Goal: Transaction & Acquisition: Purchase product/service

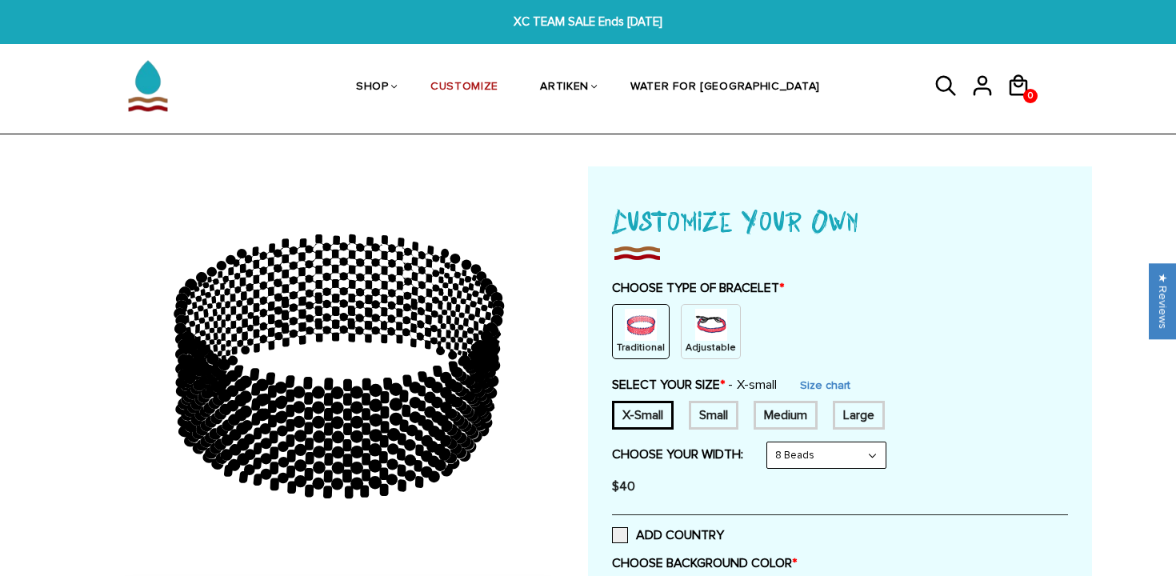
click at [638, 326] on img at bounding box center [641, 325] width 32 height 32
click at [695, 327] on img at bounding box center [711, 325] width 32 height 32
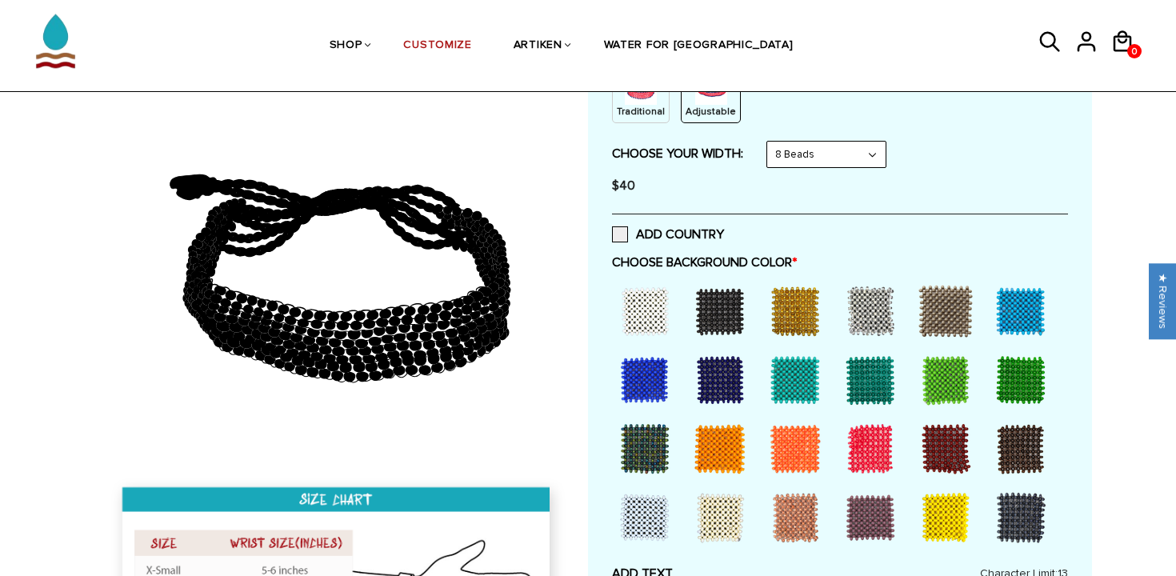
scroll to position [235, 0]
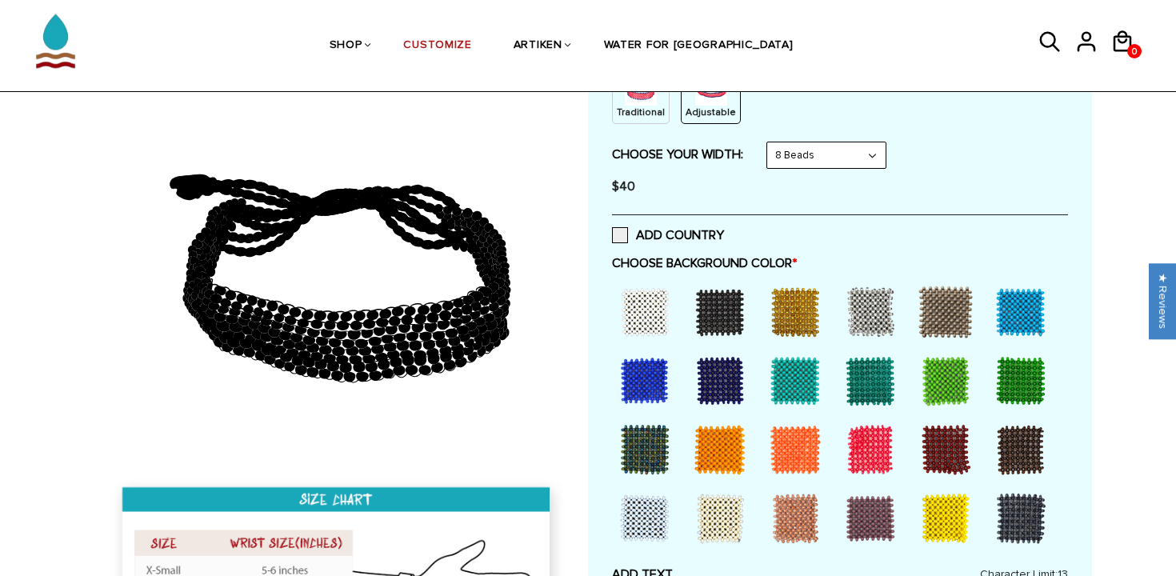
click at [1017, 381] on div at bounding box center [1021, 381] width 64 height 64
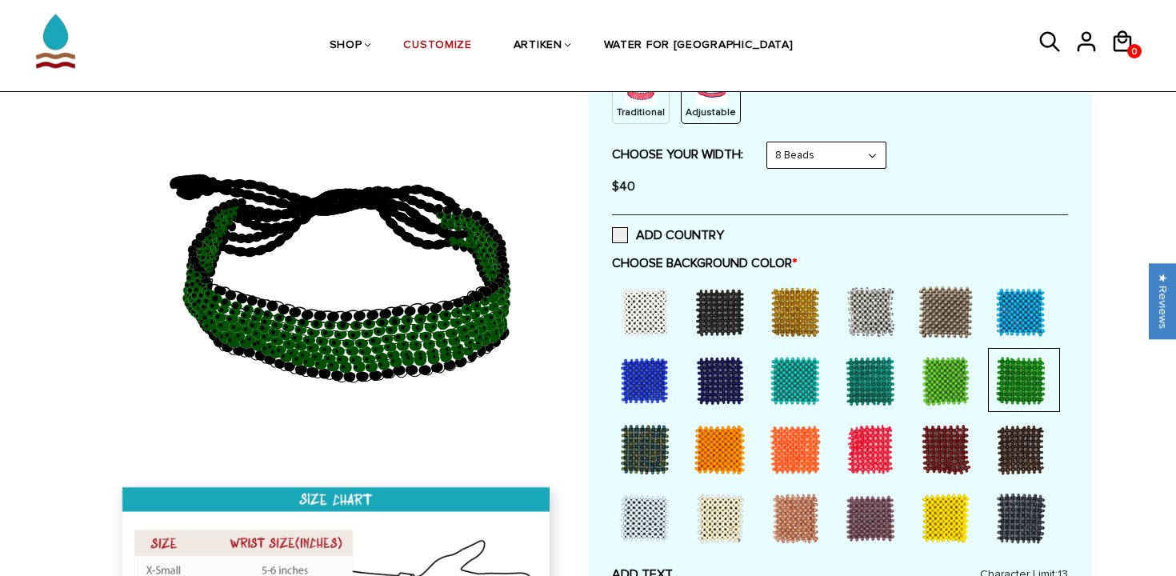
click at [633, 311] on div at bounding box center [645, 312] width 64 height 64
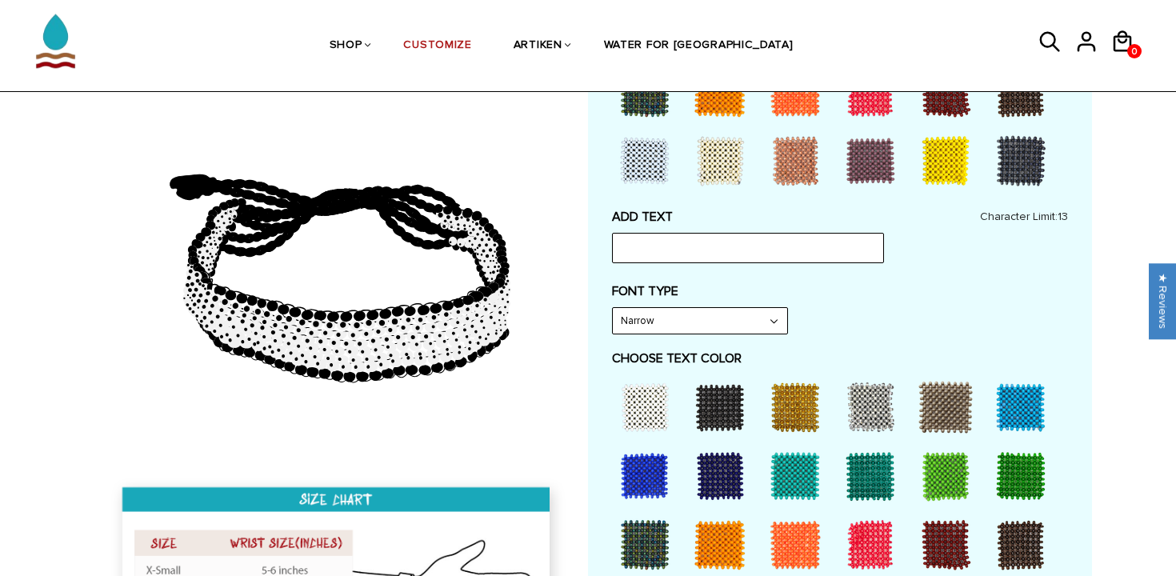
scroll to position [598, 0]
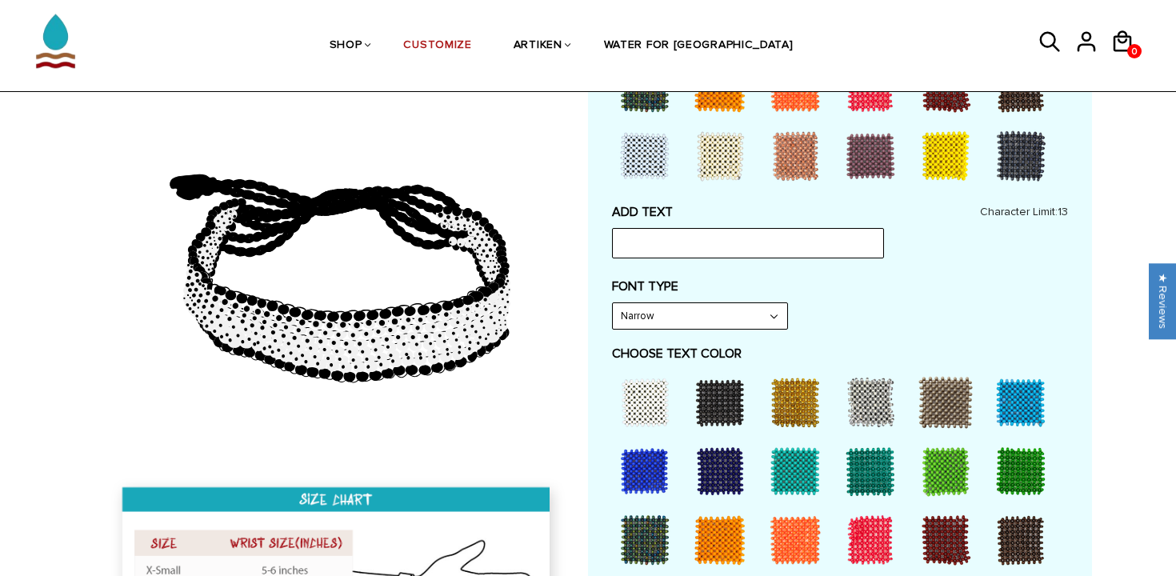
click at [1016, 471] on div at bounding box center [1021, 471] width 64 height 64
click at [739, 238] on input "text" at bounding box center [748, 243] width 272 height 30
type input "Tiffin"
click at [767, 314] on select "Narrow Bold" at bounding box center [700, 316] width 174 height 26
select select "Bold"
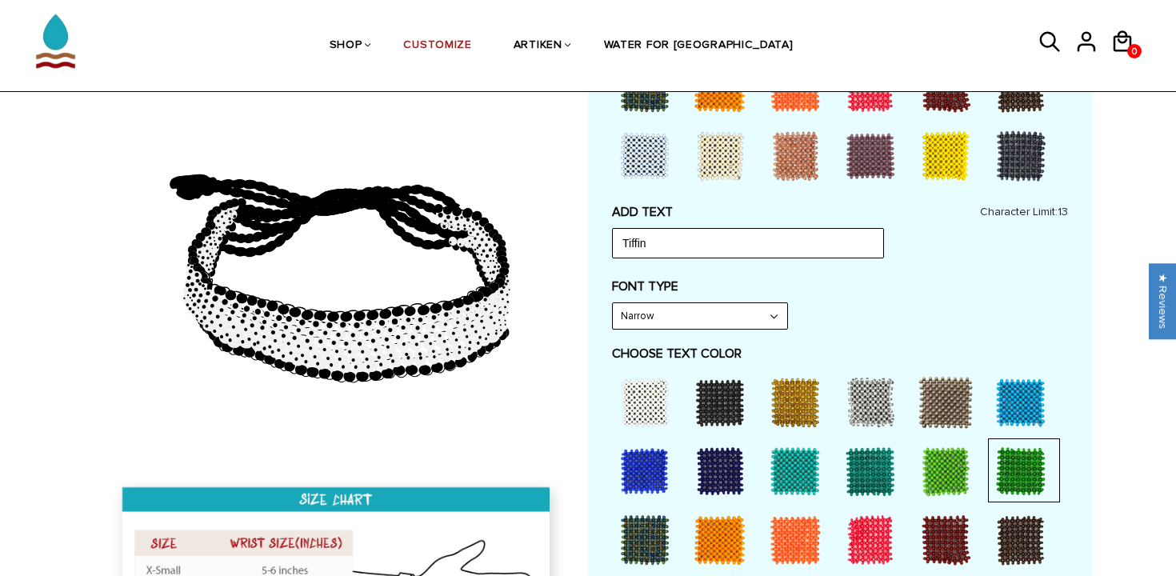
click at [613, 303] on select "Narrow Bold" at bounding box center [700, 316] width 174 height 26
click at [838, 317] on div "FONT TYPE Bold Narrow Bold" at bounding box center [840, 303] width 456 height 51
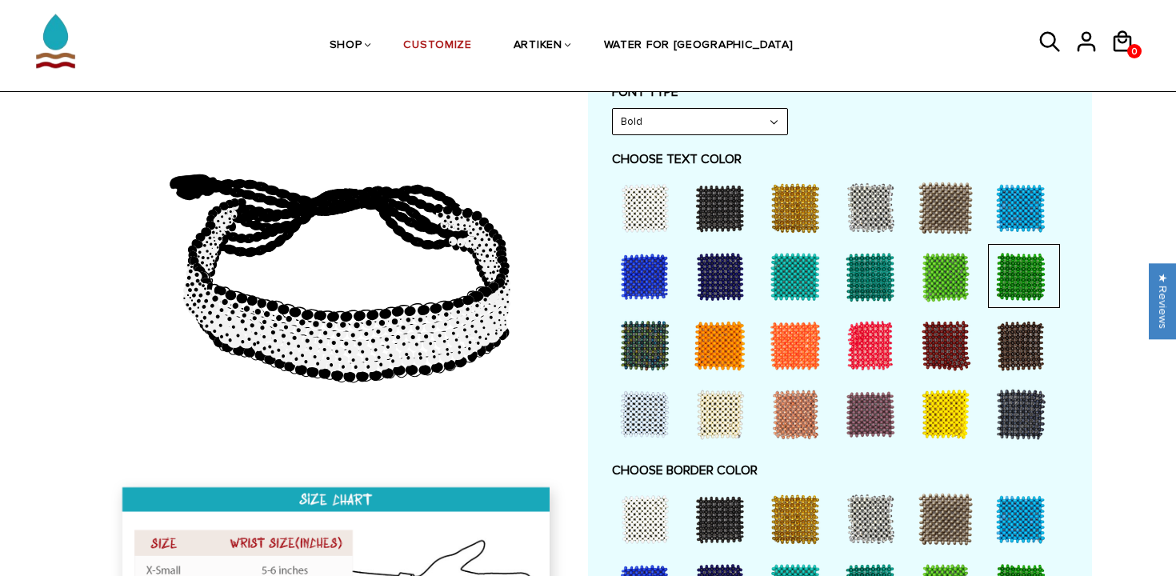
scroll to position [970, 0]
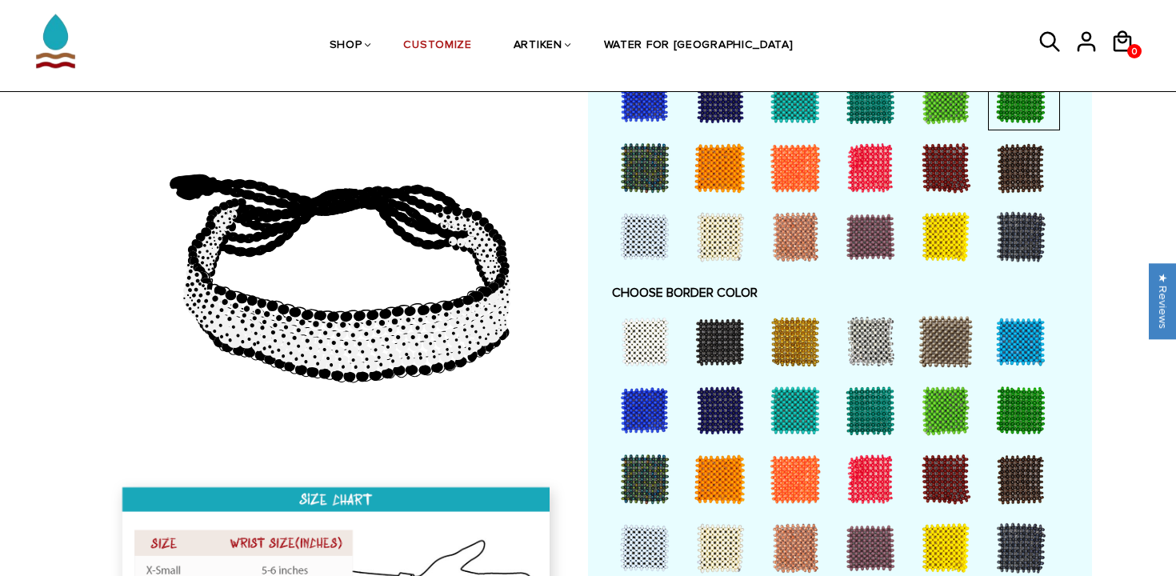
click at [931, 542] on div at bounding box center [946, 548] width 64 height 64
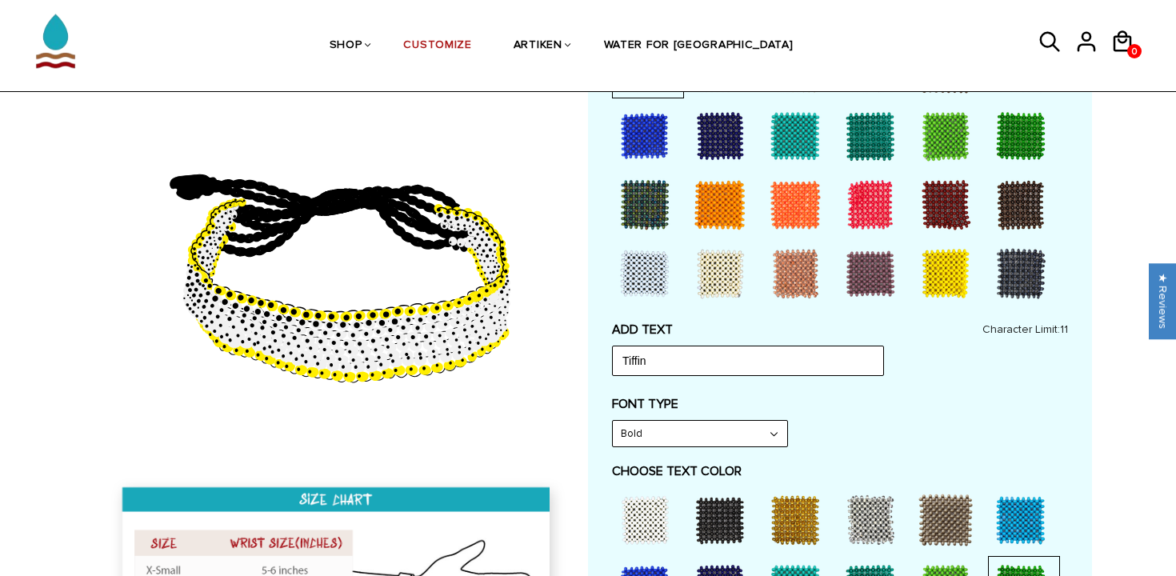
scroll to position [573, 0]
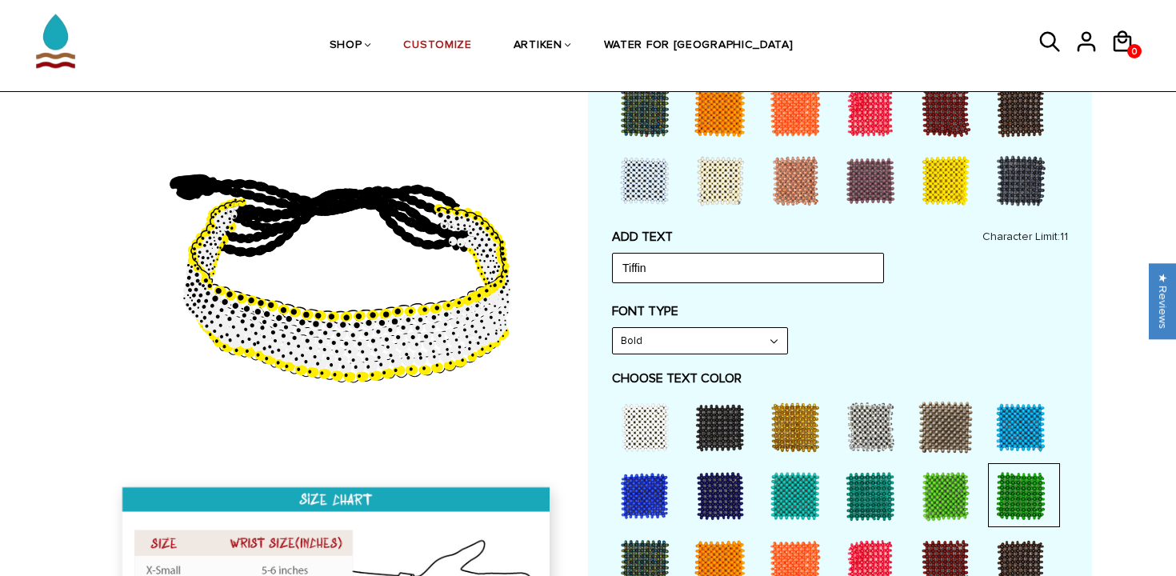
click at [743, 339] on select "Narrow Bold" at bounding box center [700, 341] width 174 height 26
click at [613, 328] on select "Narrow Bold" at bounding box center [700, 341] width 174 height 26
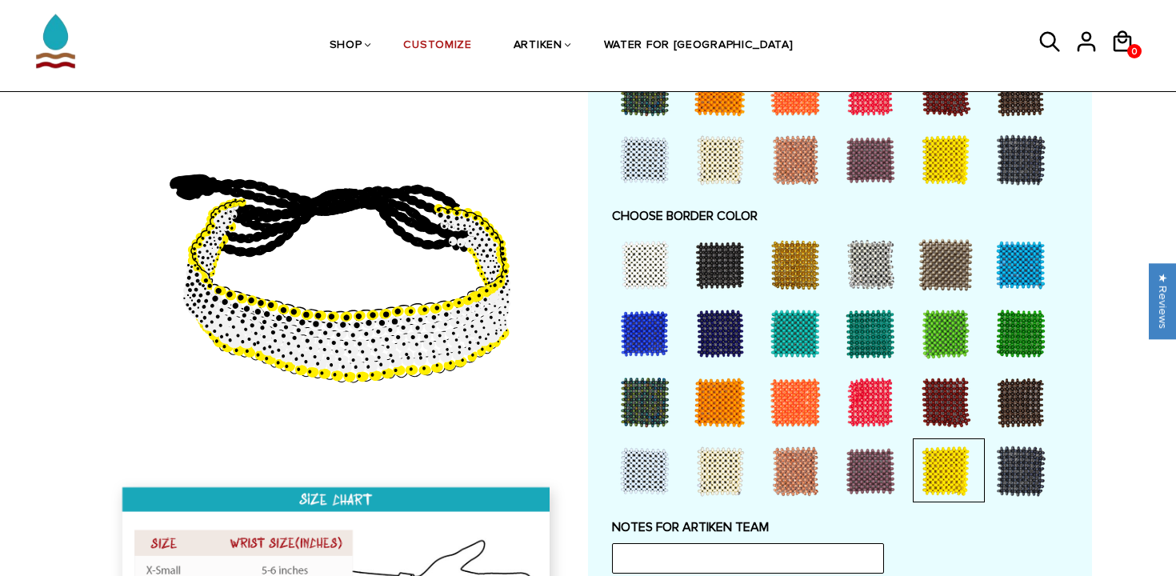
scroll to position [1045, 0]
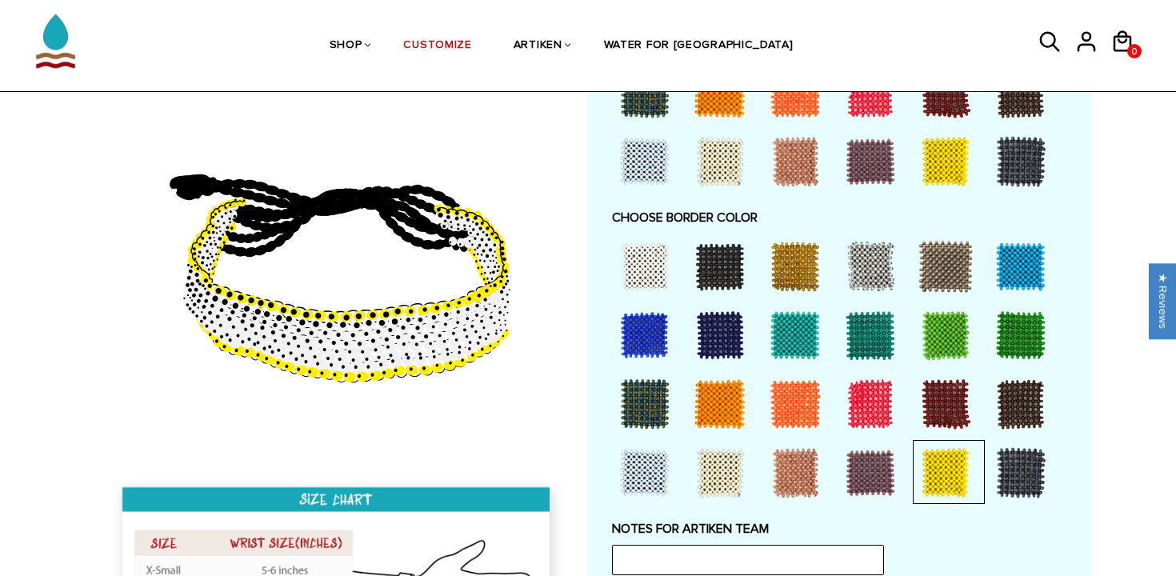
click at [1011, 331] on div at bounding box center [1021, 335] width 64 height 64
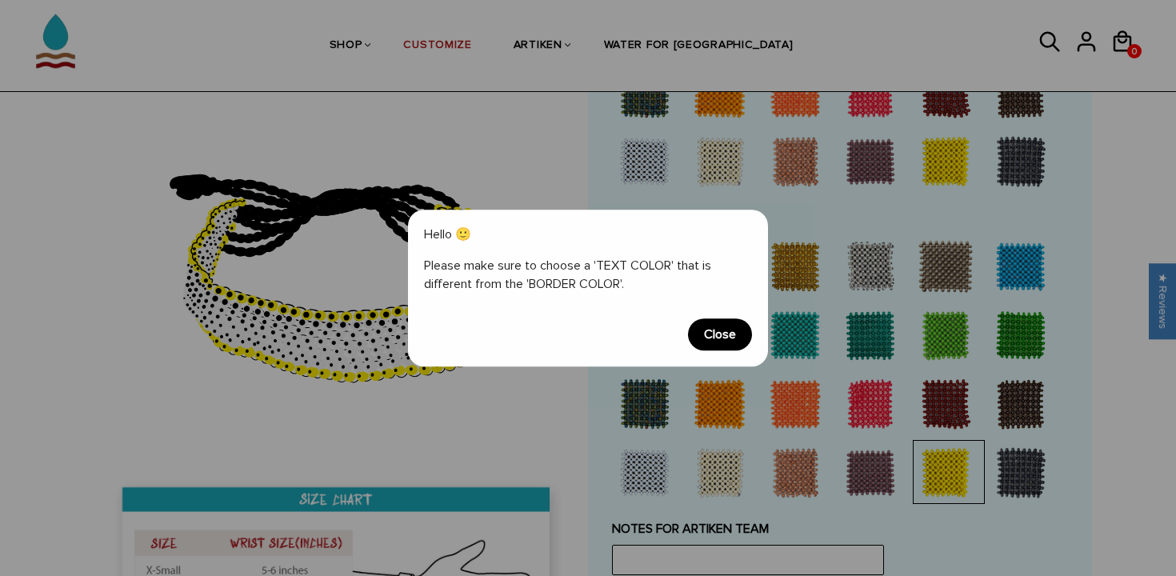
click at [691, 326] on span "Close" at bounding box center [720, 334] width 64 height 32
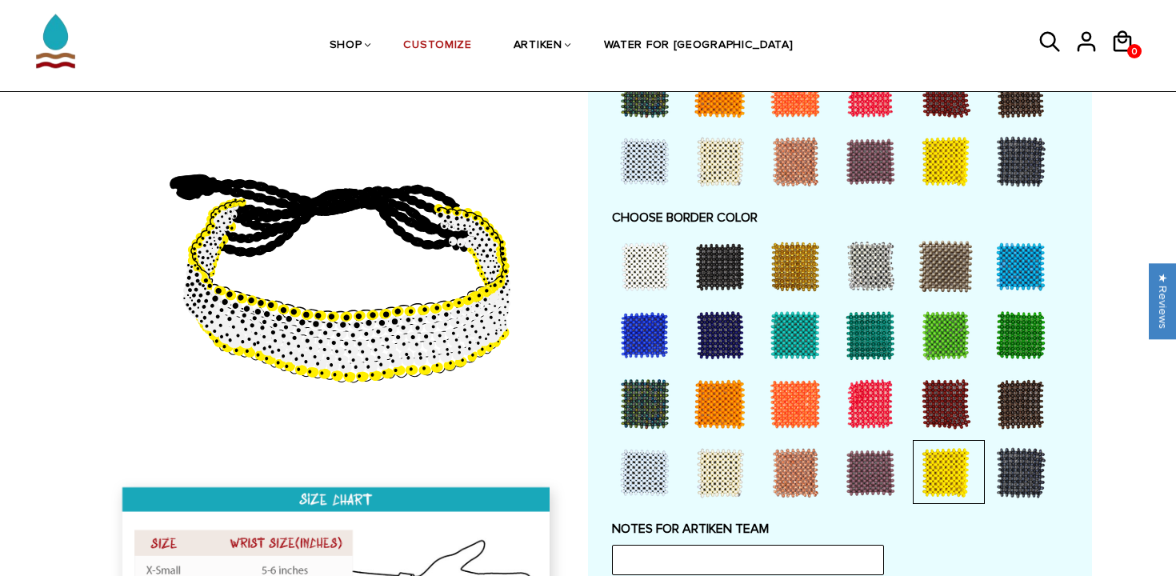
click at [805, 258] on div at bounding box center [795, 266] width 64 height 64
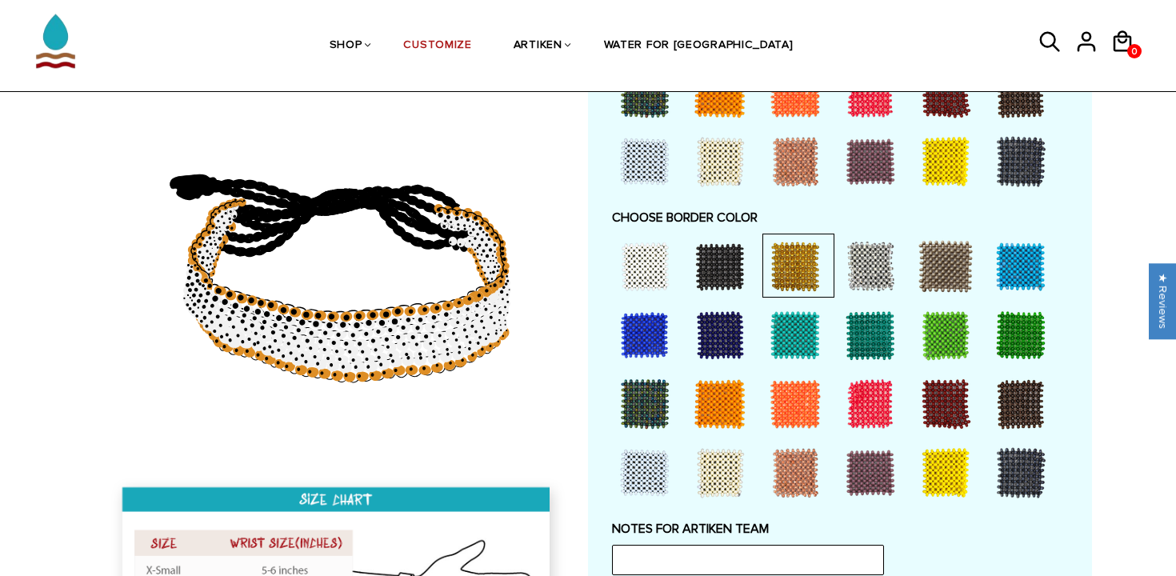
click at [946, 468] on div at bounding box center [946, 473] width 64 height 64
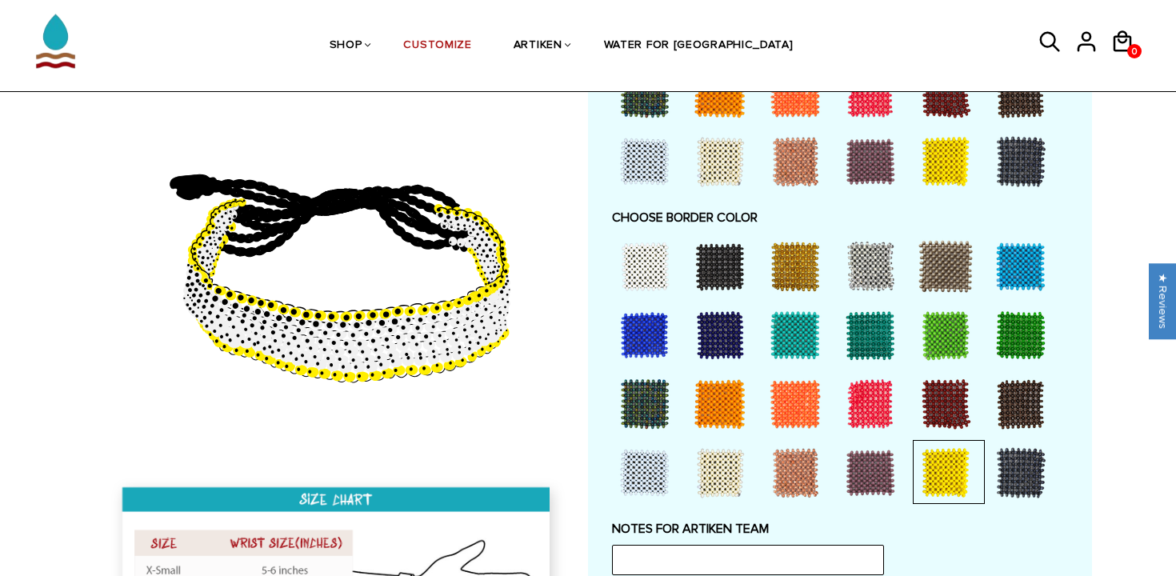
click at [641, 243] on div at bounding box center [645, 266] width 64 height 64
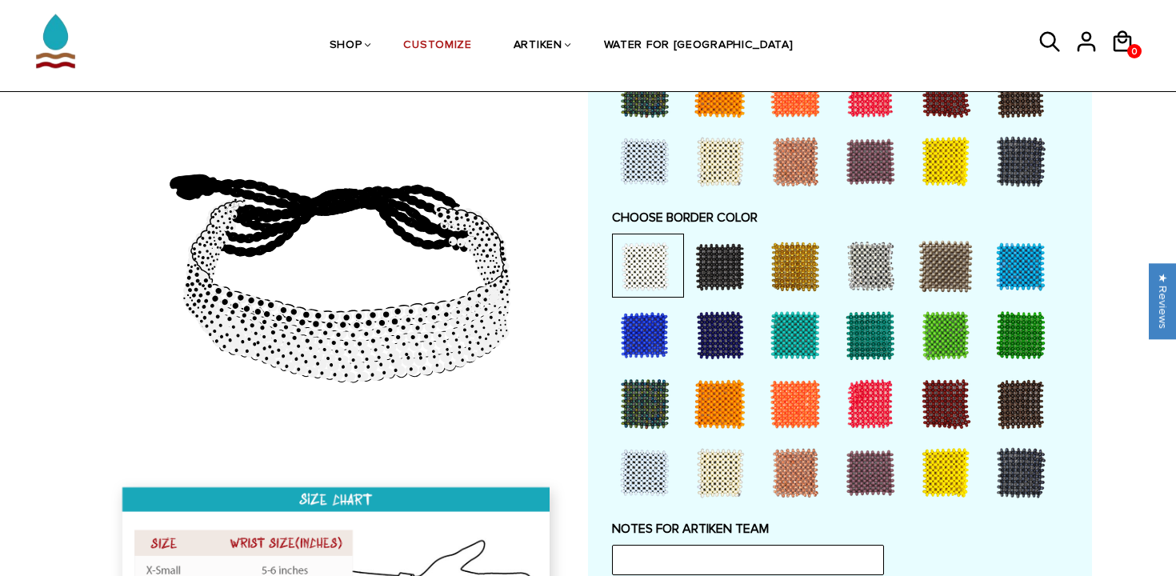
click at [951, 465] on div at bounding box center [946, 473] width 64 height 64
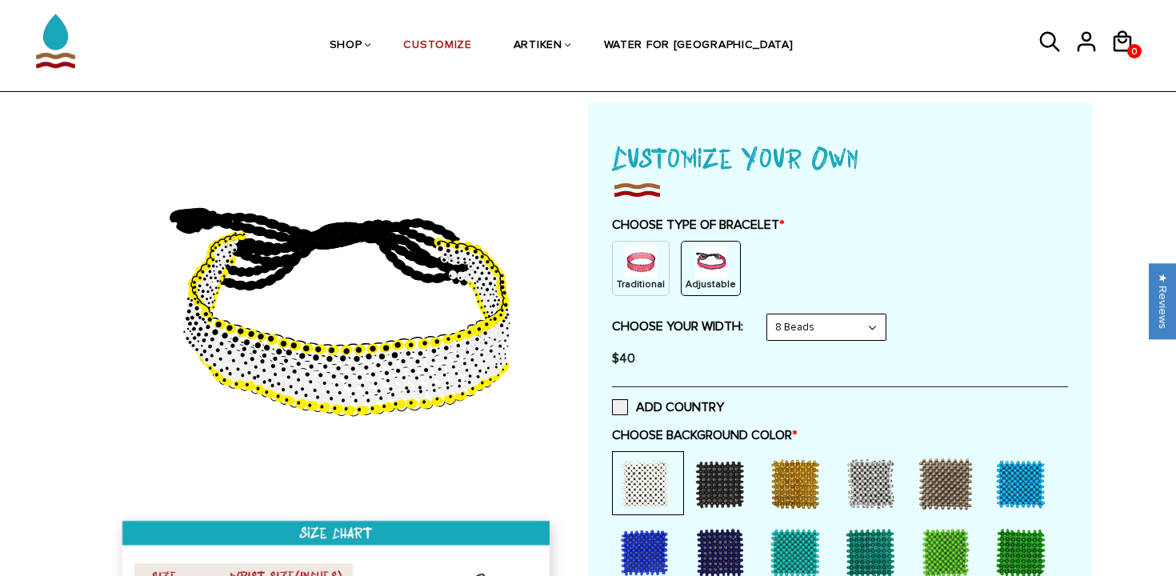
scroll to position [62, 0]
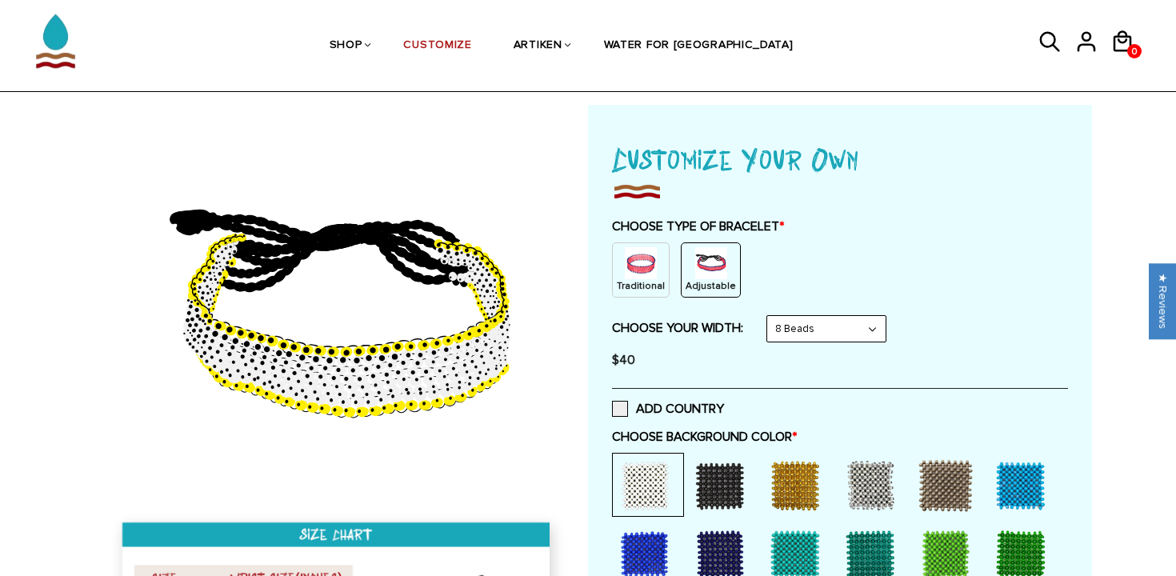
click at [716, 260] on img at bounding box center [711, 263] width 32 height 32
click at [805, 317] on select "8 Beads 6 Beads 10 Beads" at bounding box center [826, 329] width 118 height 26
select select "6-beads"
click at [771, 316] on select "8 Beads 6 Beads 10 Beads" at bounding box center [826, 329] width 118 height 26
select select "Bold"
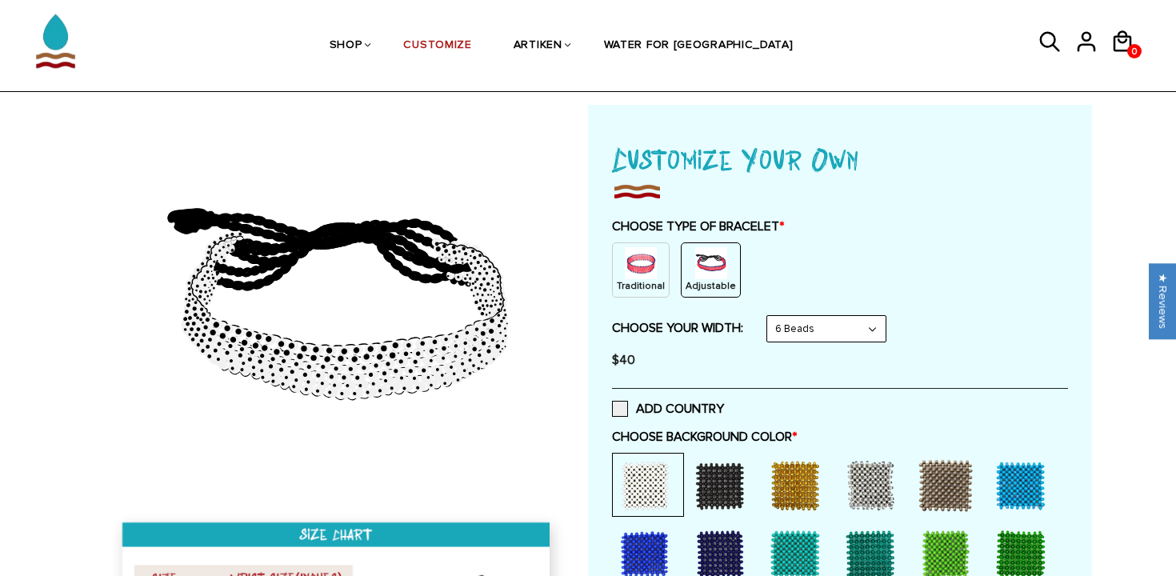
click at [810, 326] on select "8 Beads 6 Beads 10 Beads" at bounding box center [826, 329] width 118 height 26
click at [771, 316] on select "8 Beads 6 Beads 10 Beads" at bounding box center [826, 329] width 118 height 26
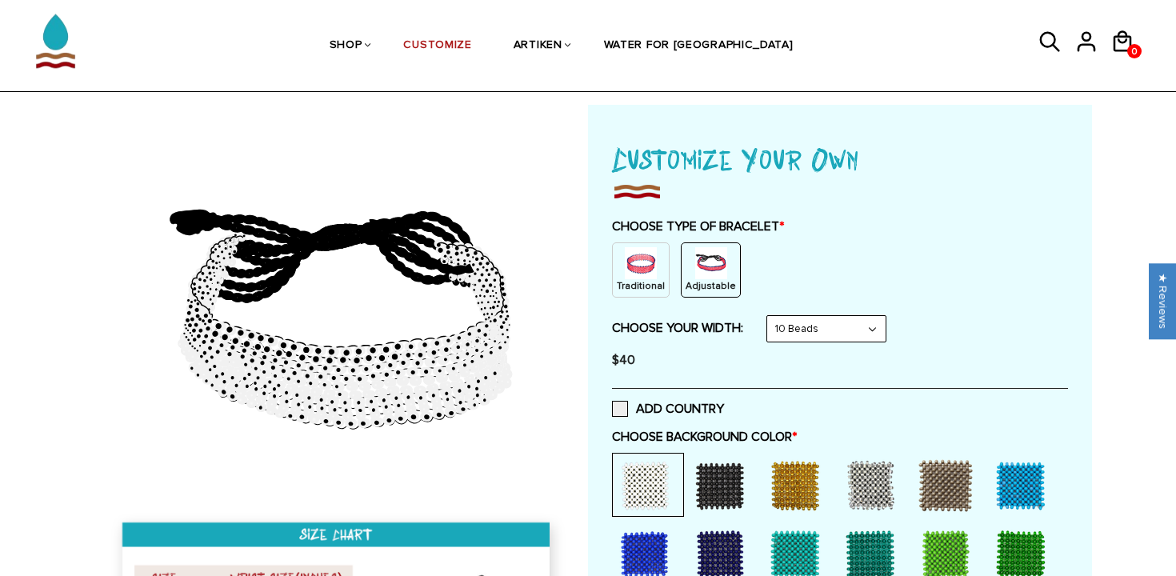
click at [807, 333] on select "8 Beads 6 Beads 10 Beads" at bounding box center [826, 329] width 118 height 26
click at [771, 316] on select "8 Beads 6 Beads 10 Beads" at bounding box center [826, 329] width 118 height 26
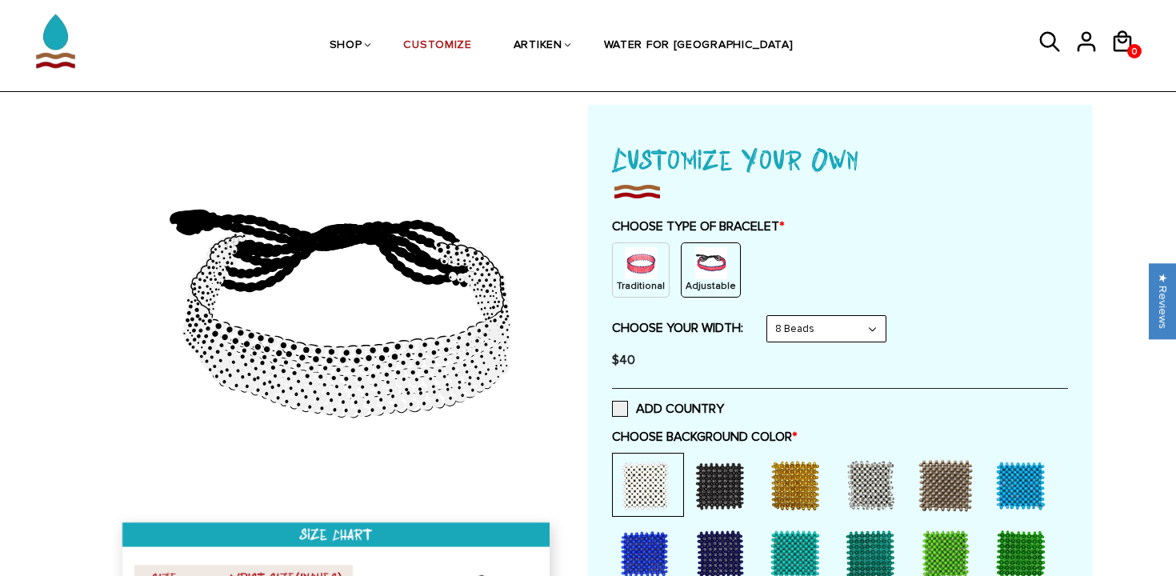
click at [815, 315] on div "8 Beads 8 Beads 6 Beads 10 Beads" at bounding box center [827, 328] width 120 height 27
click at [815, 324] on select "8 Beads 6 Beads 10 Beads" at bounding box center [826, 329] width 118 height 26
select select "6-beads"
click at [771, 316] on select "8 Beads 6 Beads 10 Beads" at bounding box center [826, 329] width 118 height 26
select select "Bold"
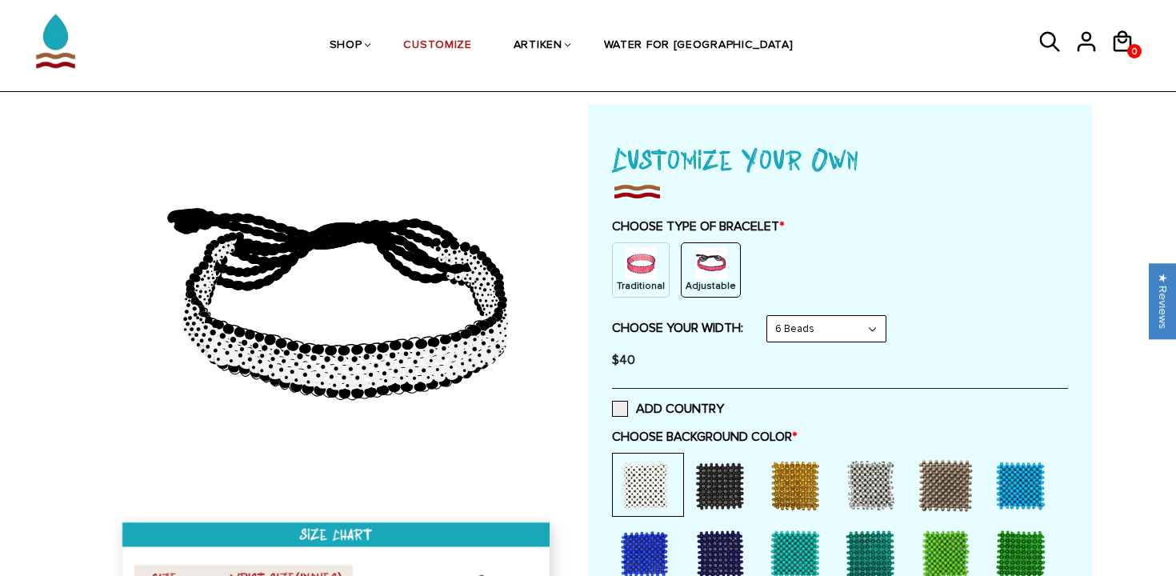
click at [835, 309] on div "CHOOSE TYPE OF BRACELET * Traditional Adjustable Traditional / X-Small / 8 Bead…" at bounding box center [840, 297] width 456 height 158
click at [834, 318] on select "8 Beads 6 Beads 10 Beads" at bounding box center [826, 329] width 118 height 26
select select "8-beads"
click at [771, 316] on select "8 Beads 6 Beads 10 Beads" at bounding box center [826, 329] width 118 height 26
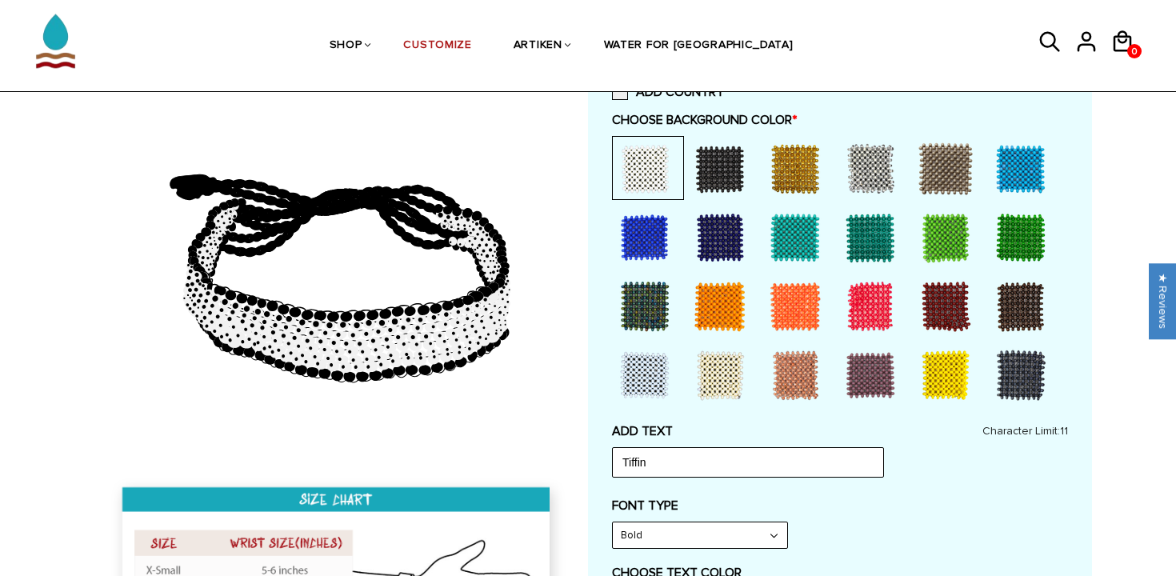
scroll to position [400, 0]
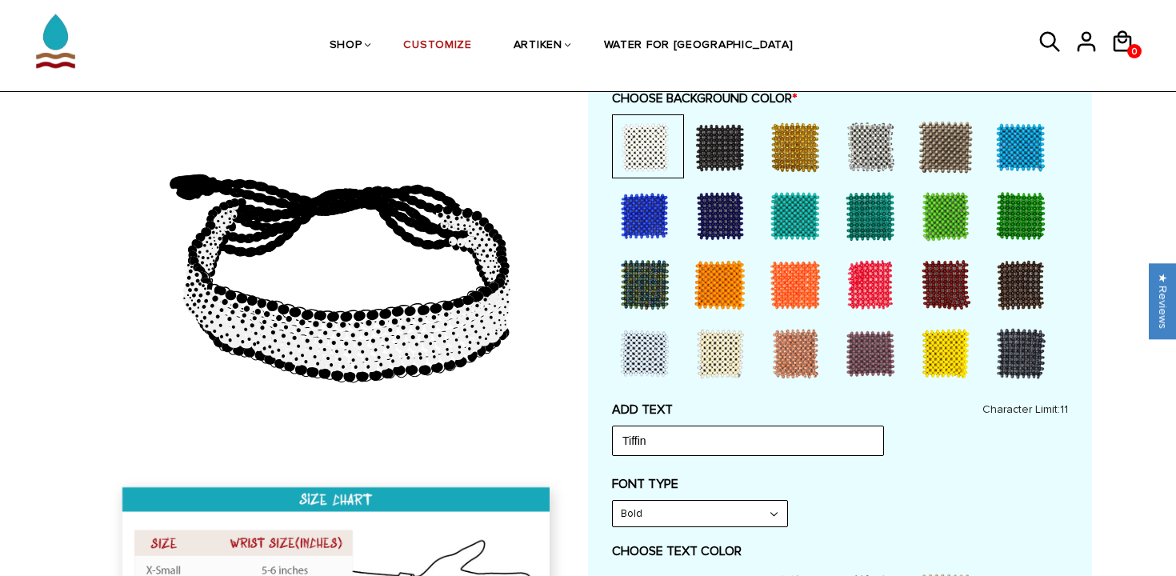
click at [639, 127] on div at bounding box center [645, 147] width 64 height 64
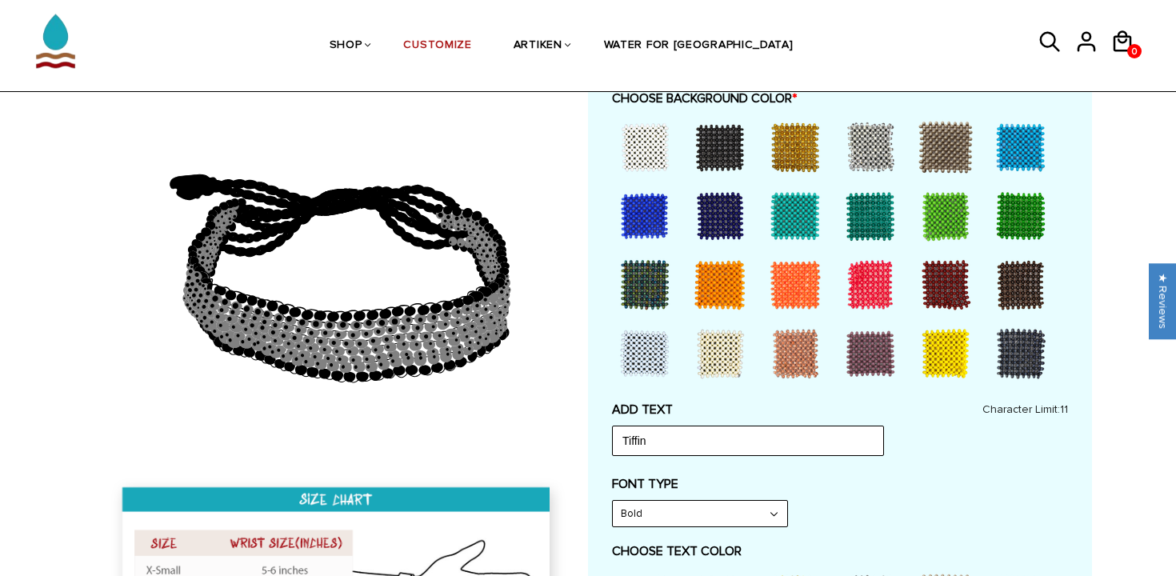
click at [638, 145] on div at bounding box center [645, 147] width 64 height 64
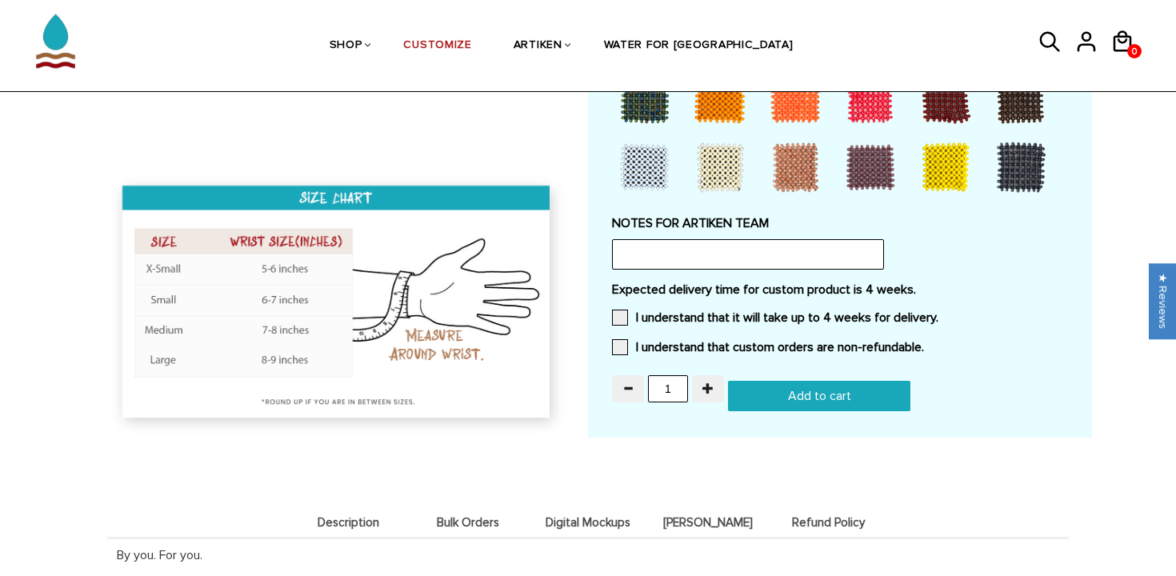
scroll to position [1356, 0]
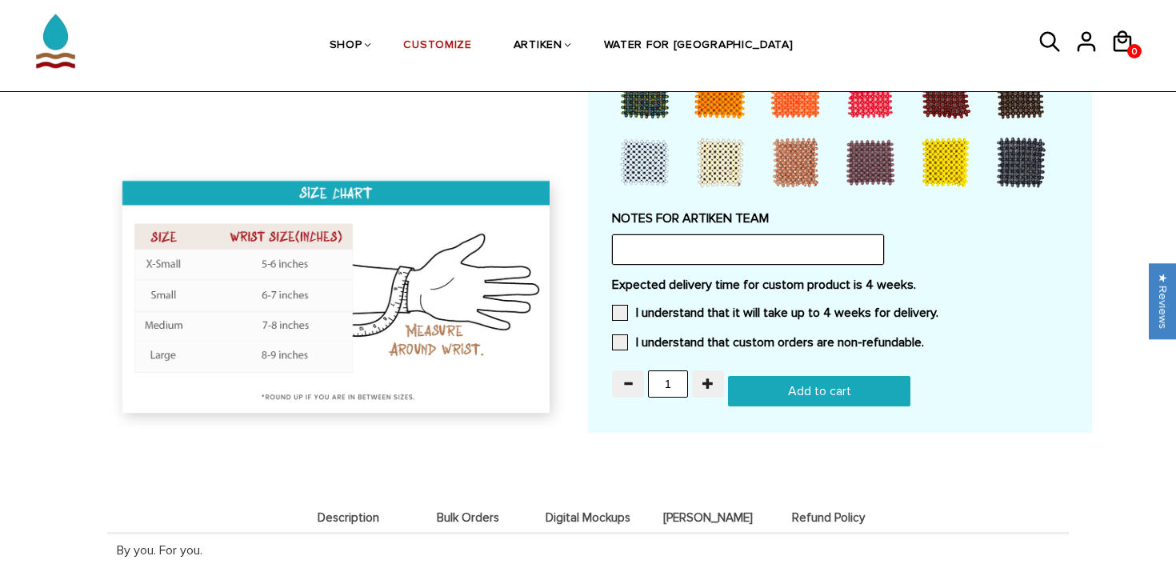
click at [667, 241] on input "text" at bounding box center [748, 249] width 272 height 30
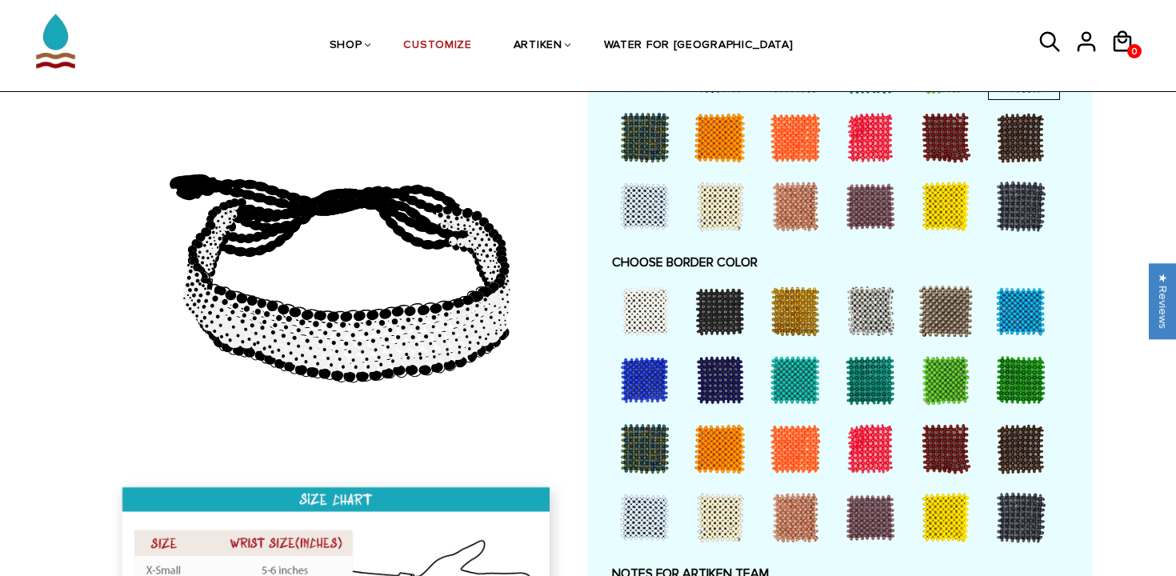
scroll to position [1004, 0]
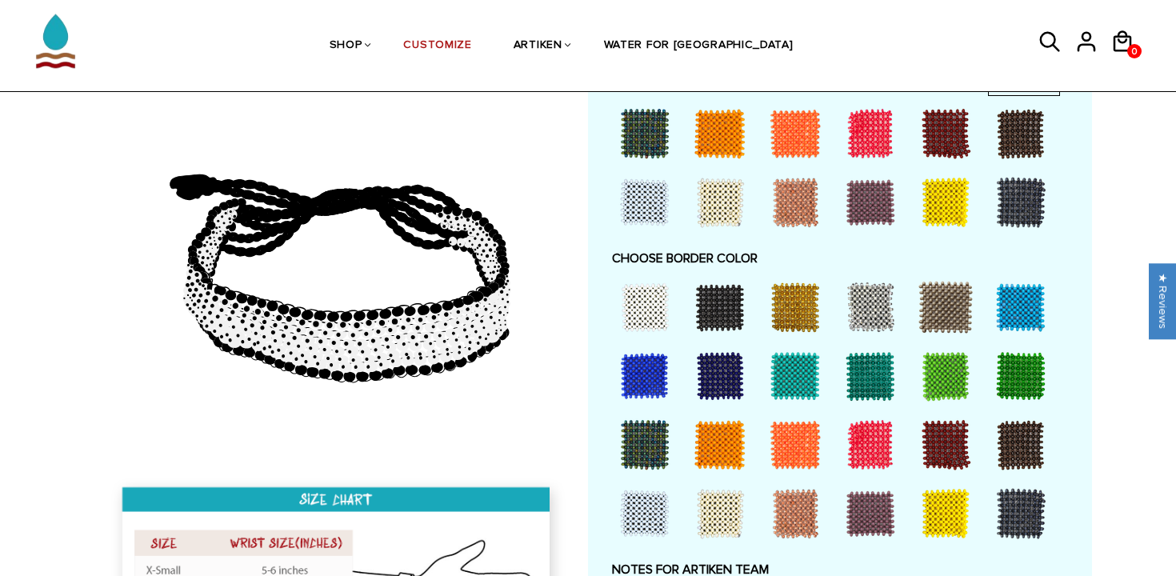
click at [933, 493] on div at bounding box center [946, 514] width 64 height 64
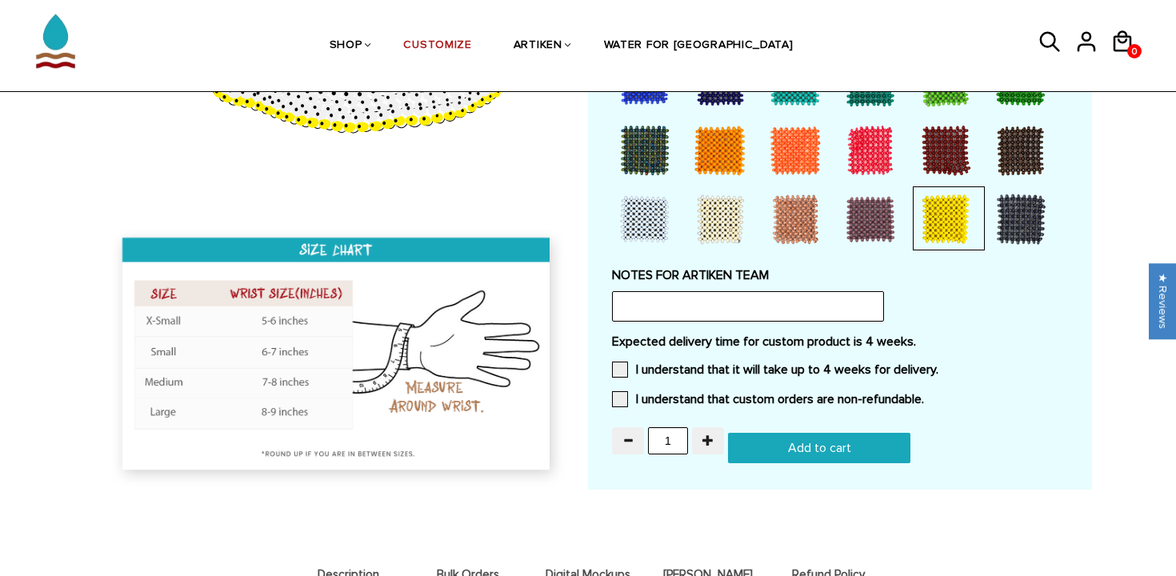
scroll to position [1300, 0]
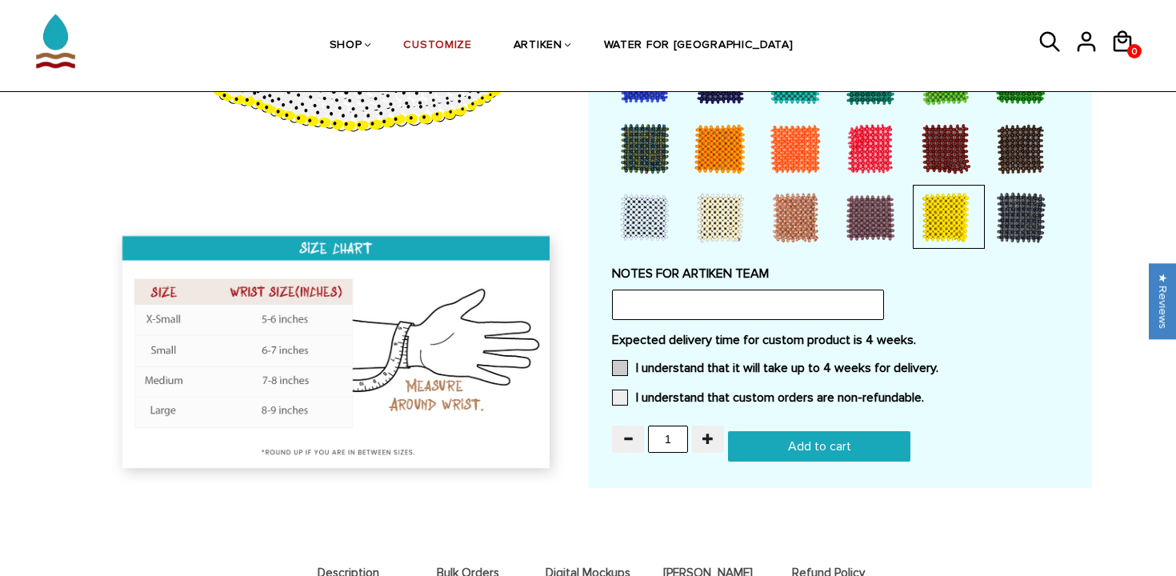
click at [620, 368] on span at bounding box center [620, 368] width 16 height 16
click at [939, 363] on input "I understand that it will take up to 4 weeks for delivery." at bounding box center [939, 363] width 0 height 0
click at [622, 397] on span at bounding box center [620, 398] width 16 height 16
click at [924, 393] on input "I understand that custom orders are non-refundable." at bounding box center [924, 393] width 0 height 0
click at [663, 434] on input "1" at bounding box center [668, 439] width 40 height 27
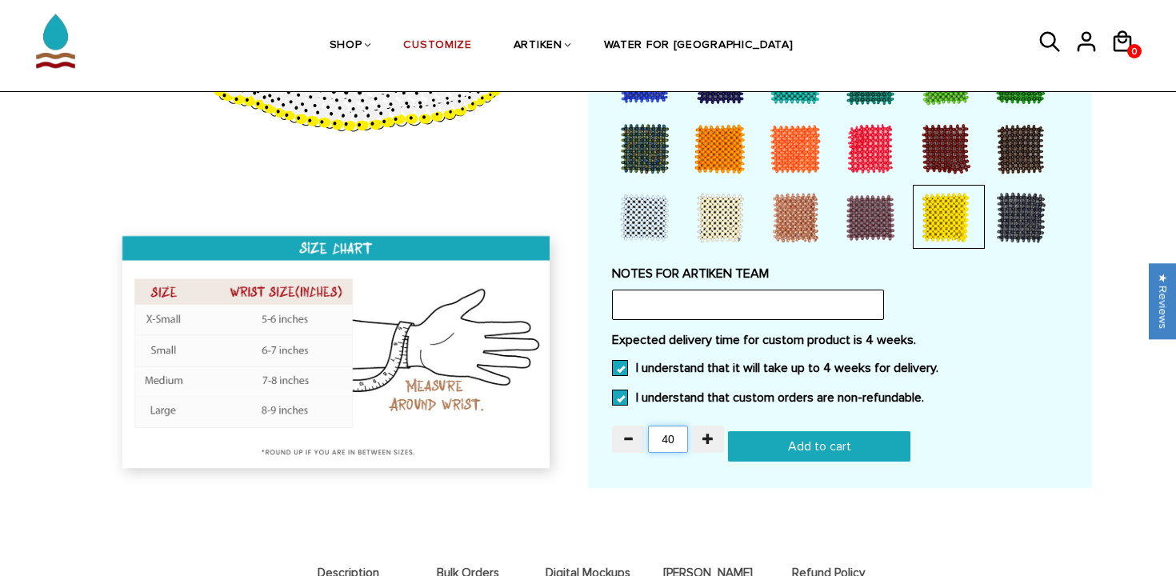
type input "40"
click at [771, 443] on input "Add to cart" at bounding box center [819, 446] width 182 height 30
type input "Add to cart"
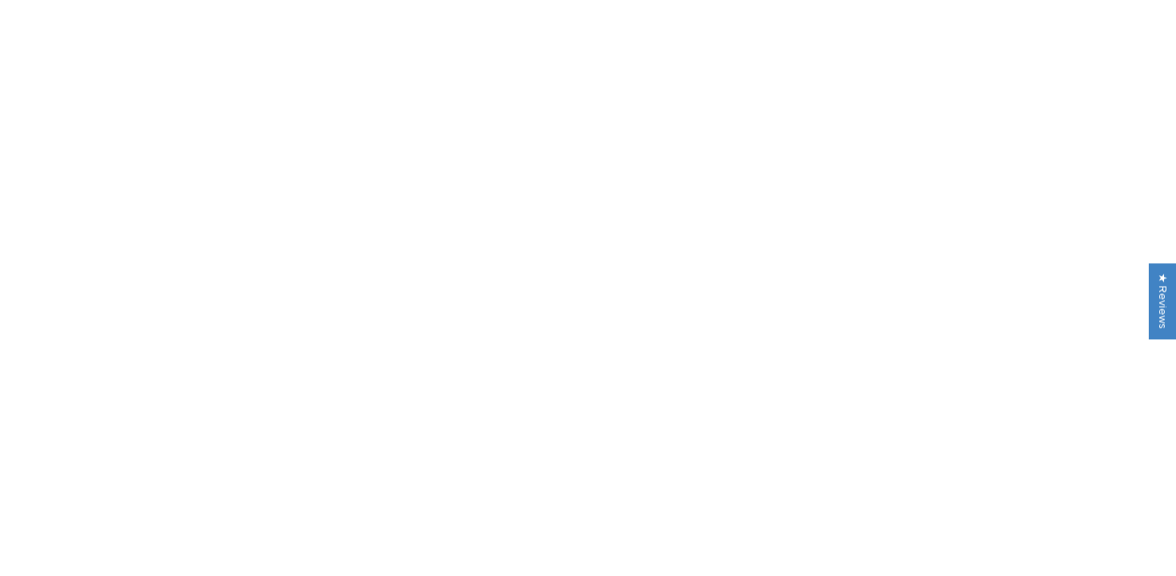
click at [0, 0] on div "Qty: 40 Customize Your Own (Adjustable / None / 8 Beads) Bracelet Type: Adjusta…" at bounding box center [0, 0] width 0 height 0
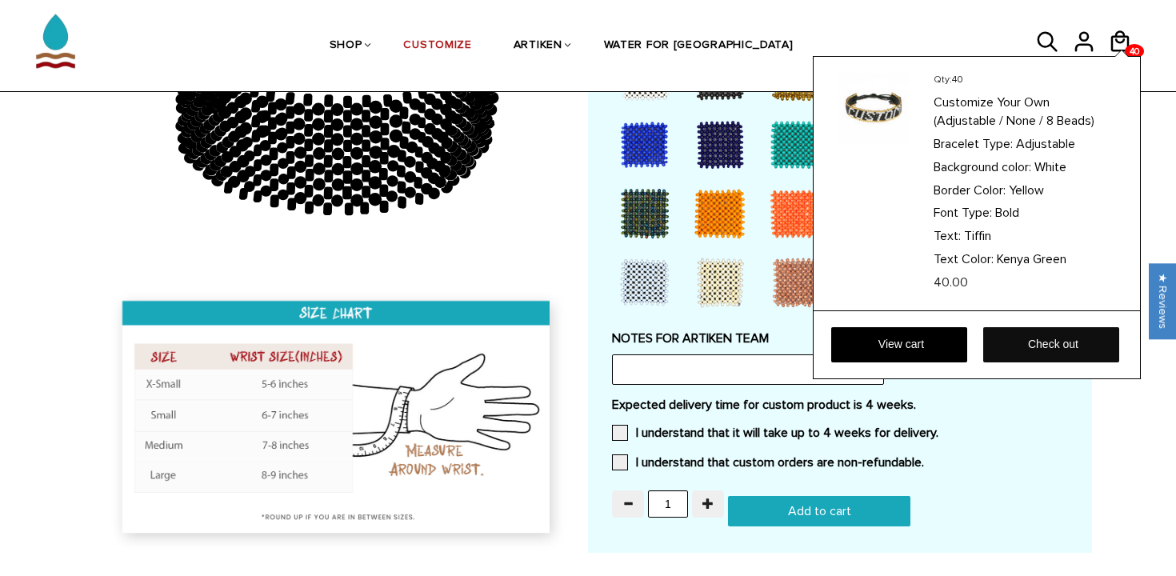
click at [1038, 338] on link "Check out" at bounding box center [1051, 344] width 136 height 35
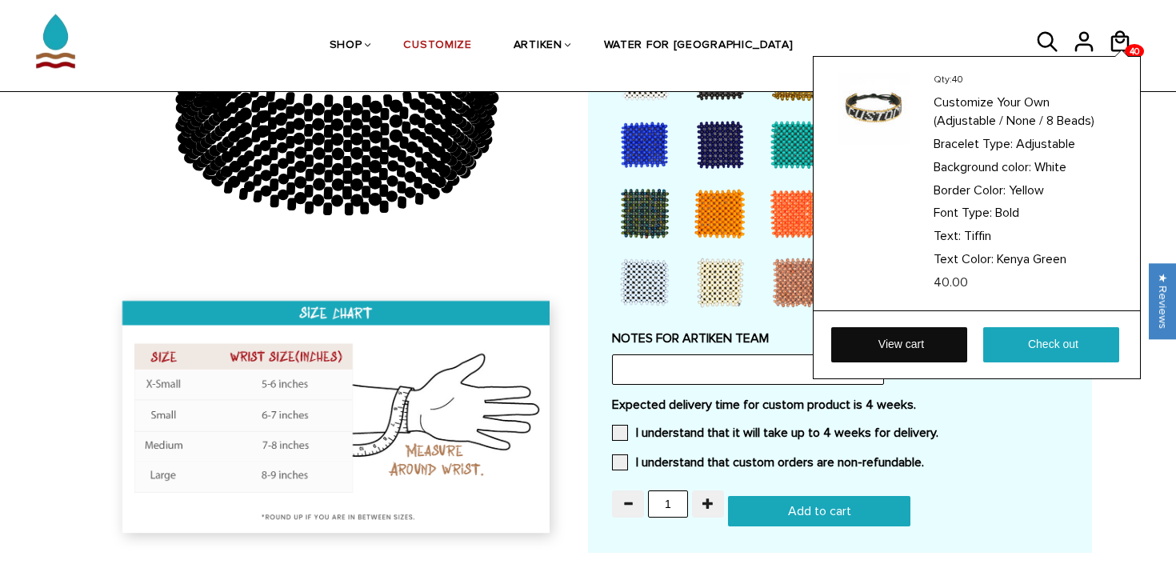
click at [894, 341] on link "View cart" at bounding box center [899, 344] width 136 height 35
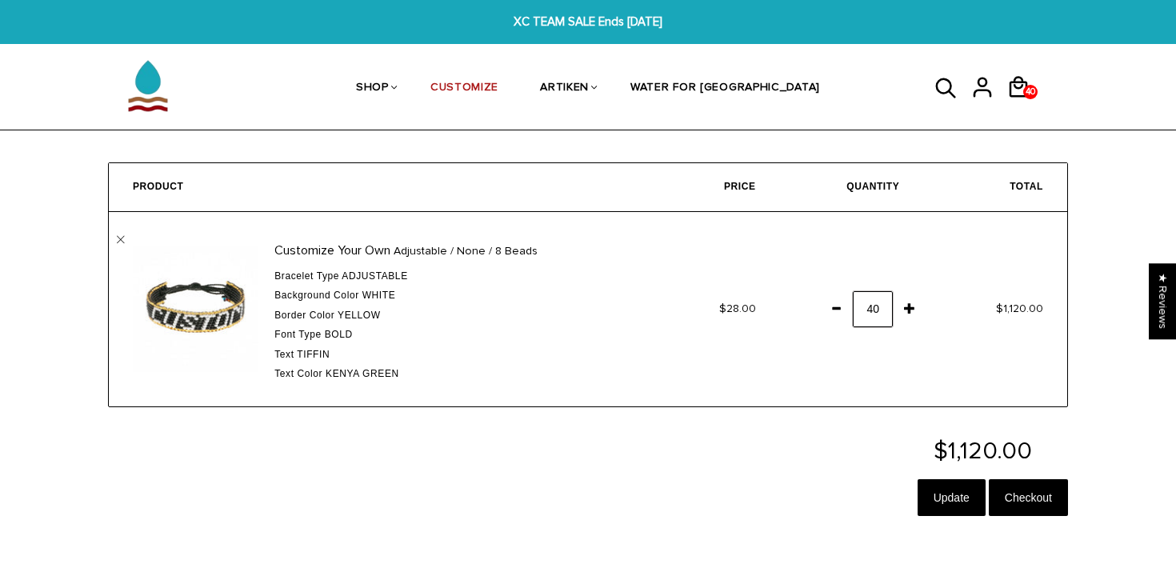
click at [863, 312] on input "40" at bounding box center [873, 309] width 40 height 36
drag, startPoint x: 863, startPoint y: 312, endPoint x: 871, endPoint y: 308, distance: 8.2
click at [871, 311] on input "40" at bounding box center [873, 309] width 40 height 36
click at [840, 302] on span at bounding box center [836, 308] width 27 height 29
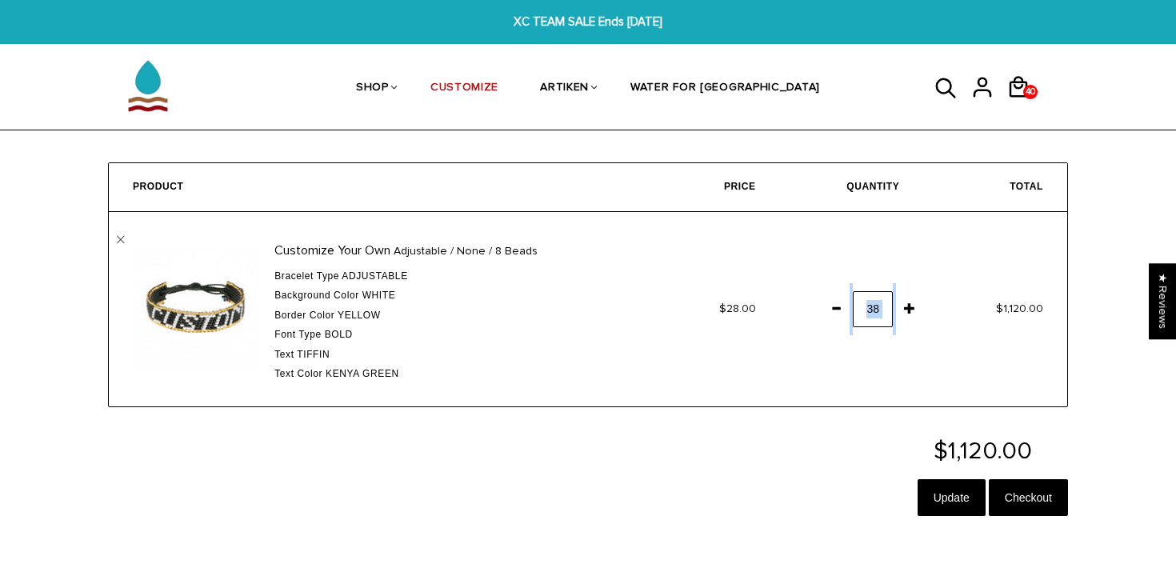
click at [840, 302] on span at bounding box center [836, 308] width 27 height 29
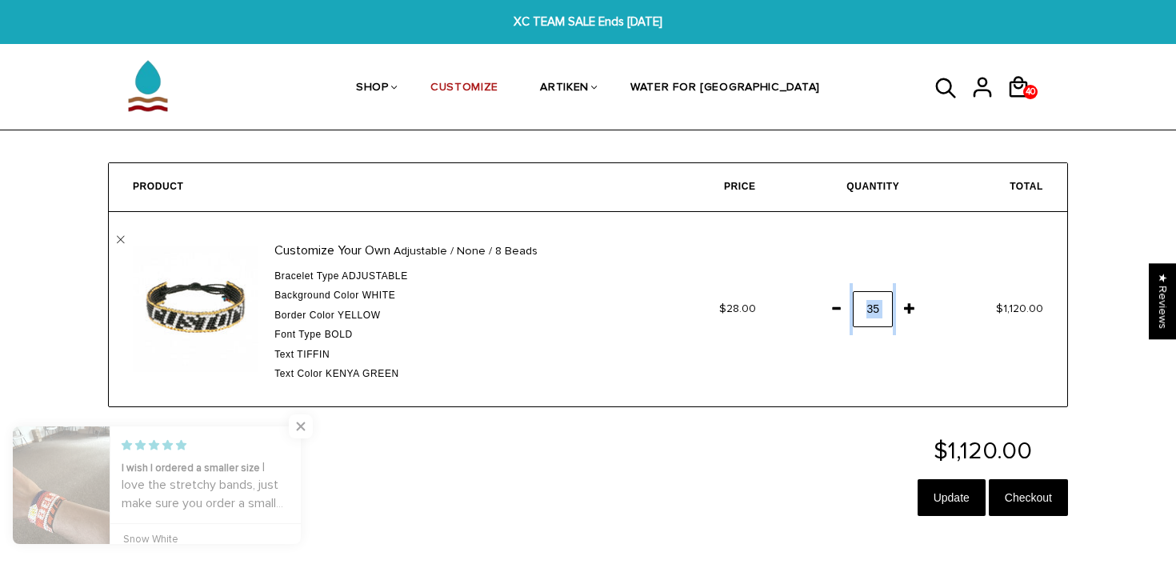
click at [840, 302] on span at bounding box center [836, 308] width 27 height 29
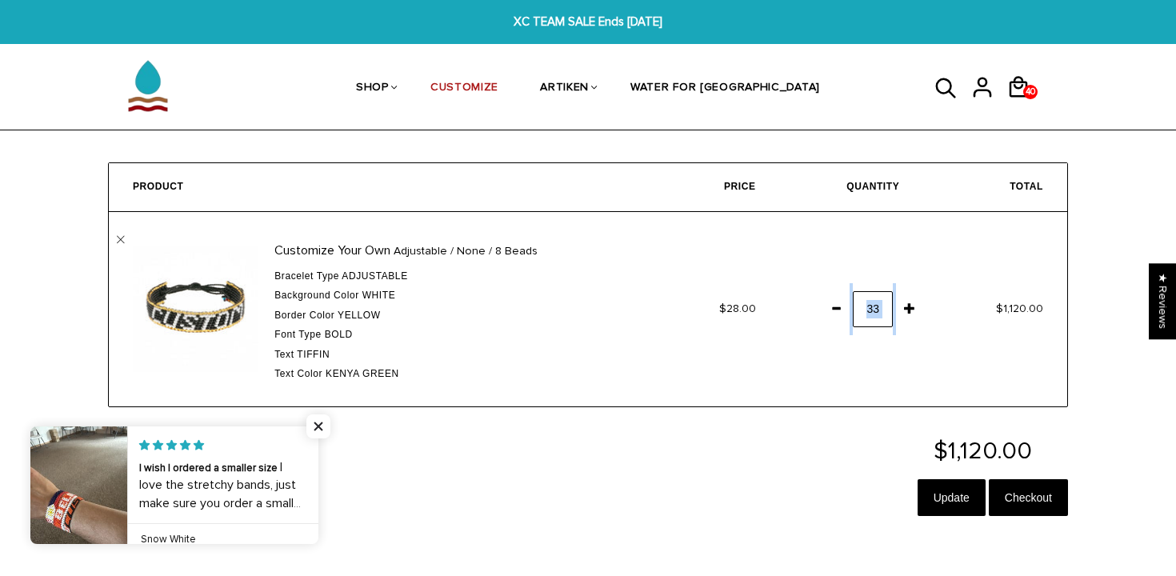
click at [840, 302] on span at bounding box center [836, 308] width 27 height 29
click at [746, 508] on div "$1,120.00 Update Checkout" at bounding box center [588, 481] width 960 height 85
click at [315, 427] on span "Close popup widget" at bounding box center [320, 426] width 24 height 24
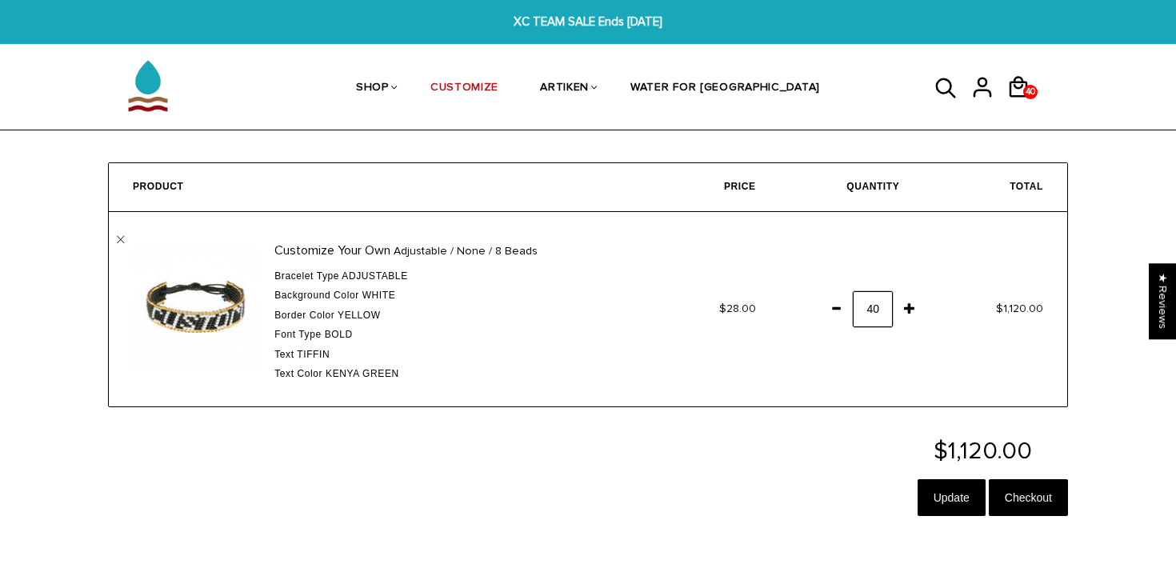
click at [883, 310] on input "40" at bounding box center [873, 309] width 40 height 36
drag, startPoint x: 882, startPoint y: 309, endPoint x: 816, endPoint y: 306, distance: 65.7
click at [816, 306] on td "40" at bounding box center [852, 309] width 144 height 194
click at [843, 309] on span at bounding box center [836, 308] width 27 height 29
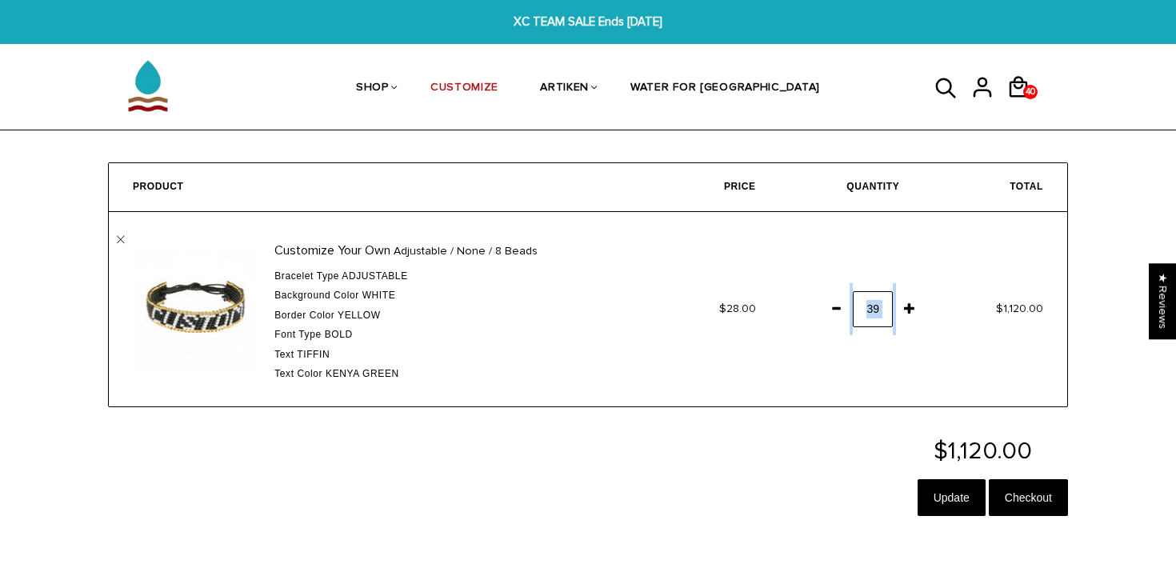
click at [843, 309] on span at bounding box center [836, 308] width 27 height 29
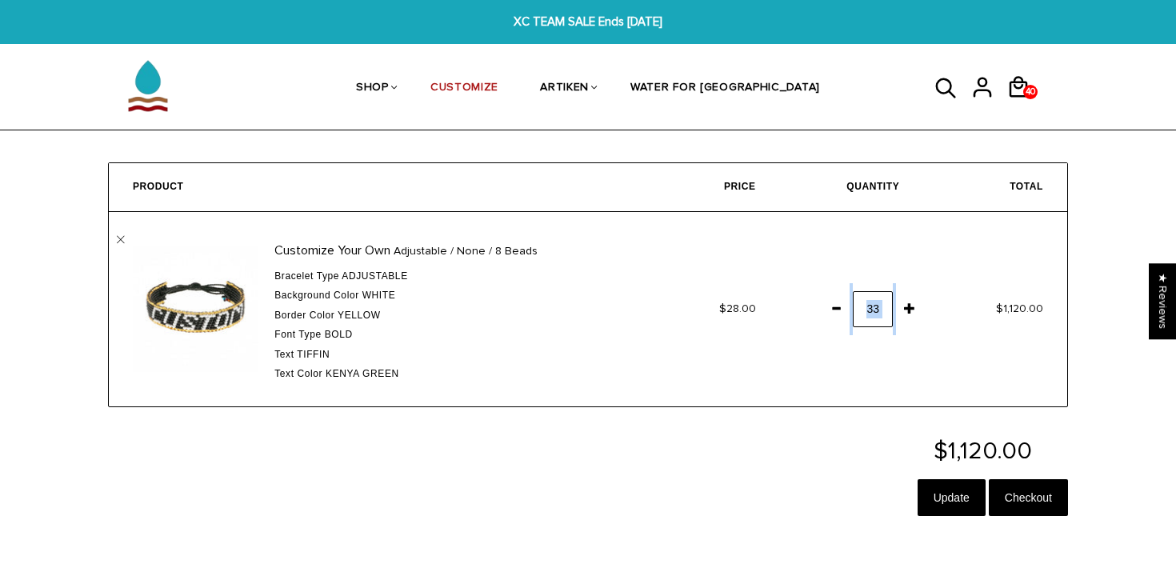
click at [843, 309] on span at bounding box center [836, 308] width 27 height 29
click at [931, 504] on input "Update" at bounding box center [952, 497] width 68 height 37
click at [120, 238] on link "" at bounding box center [121, 240] width 8 height 8
